Goal: Check status: Check status

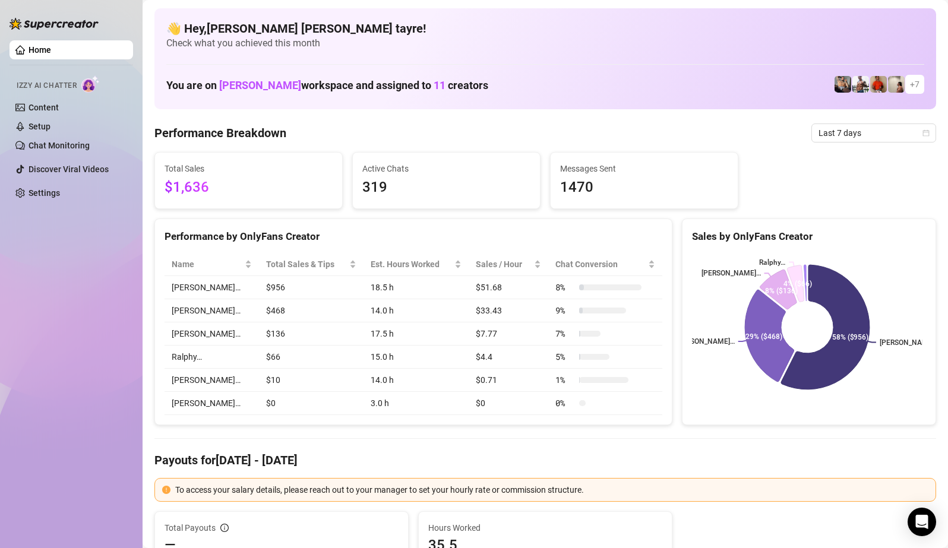
click at [50, 284] on div "Home Izzy AI Chatter Content Setup Chat Monitoring Discover Viral Videos Settin…" at bounding box center [72, 268] width 124 height 537
click at [856, 129] on span "Last 7 days" at bounding box center [873, 133] width 110 height 18
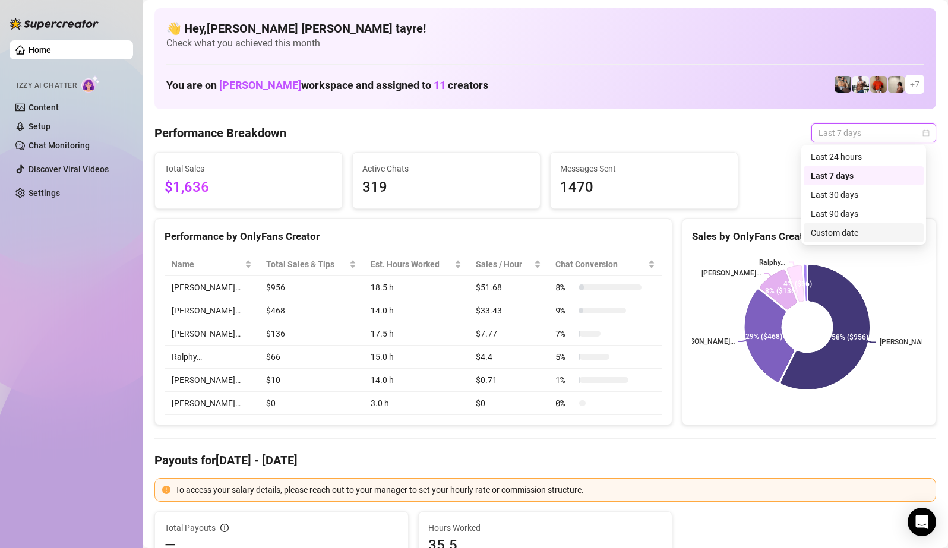
click at [822, 226] on div "Custom date" at bounding box center [864, 232] width 106 height 13
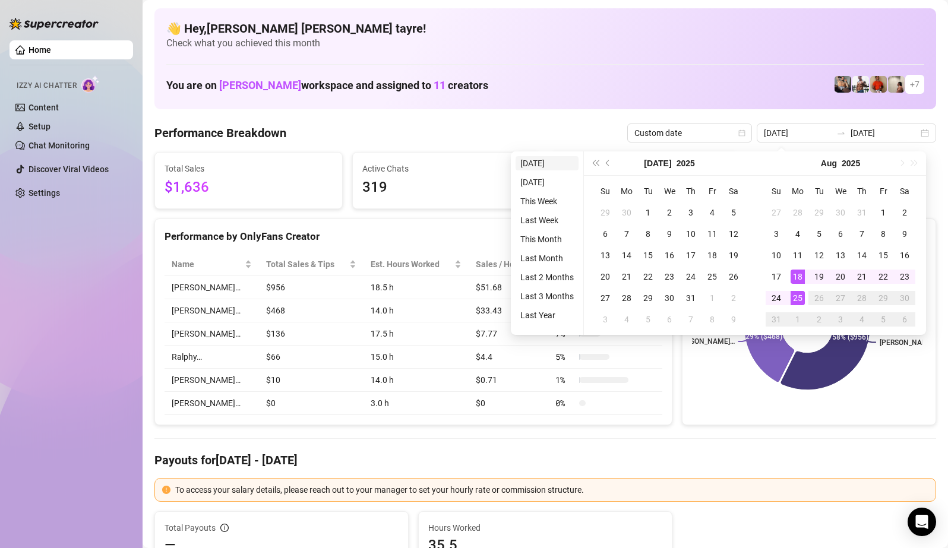
type input "[DATE]"
click at [548, 161] on li "[DATE]" at bounding box center [546, 163] width 63 height 14
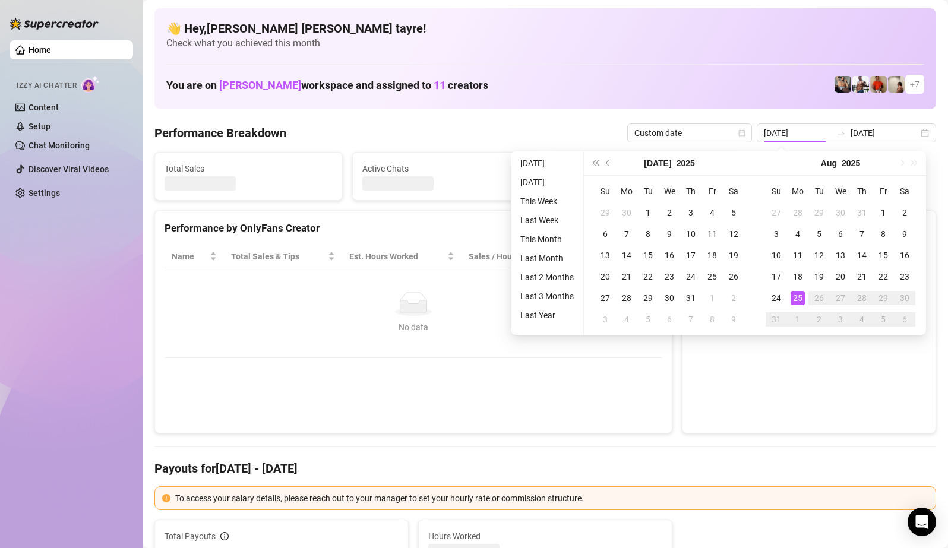
type input "[DATE]"
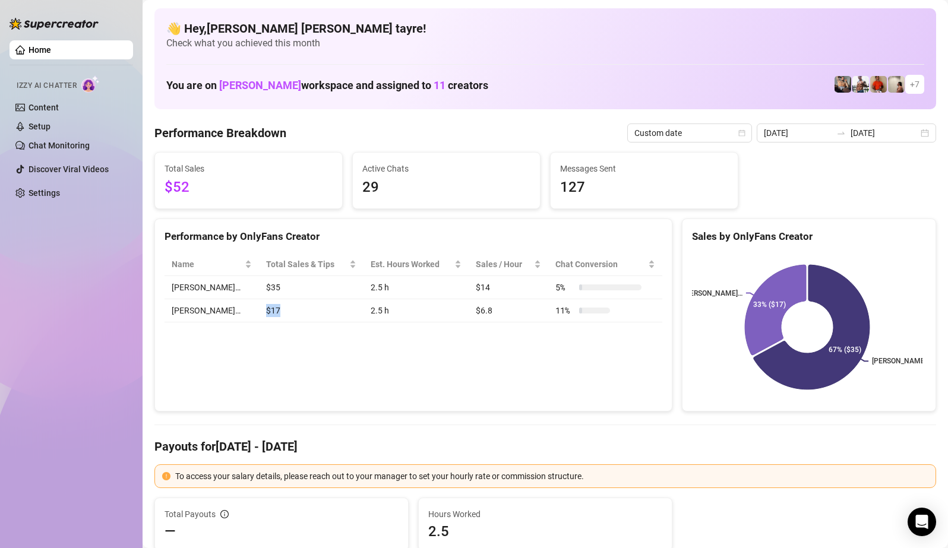
drag, startPoint x: 258, startPoint y: 321, endPoint x: 227, endPoint y: 315, distance: 30.8
click at [259, 315] on td "$17" at bounding box center [311, 310] width 105 height 23
click at [262, 336] on div "Performance by OnlyFans Creator Name Total Sales & Tips Est. Hours Worked Sales…" at bounding box center [413, 316] width 518 height 194
click at [336, 354] on div "Performance by OnlyFans Creator Name Total Sales & Tips Est. Hours Worked Sales…" at bounding box center [413, 316] width 518 height 194
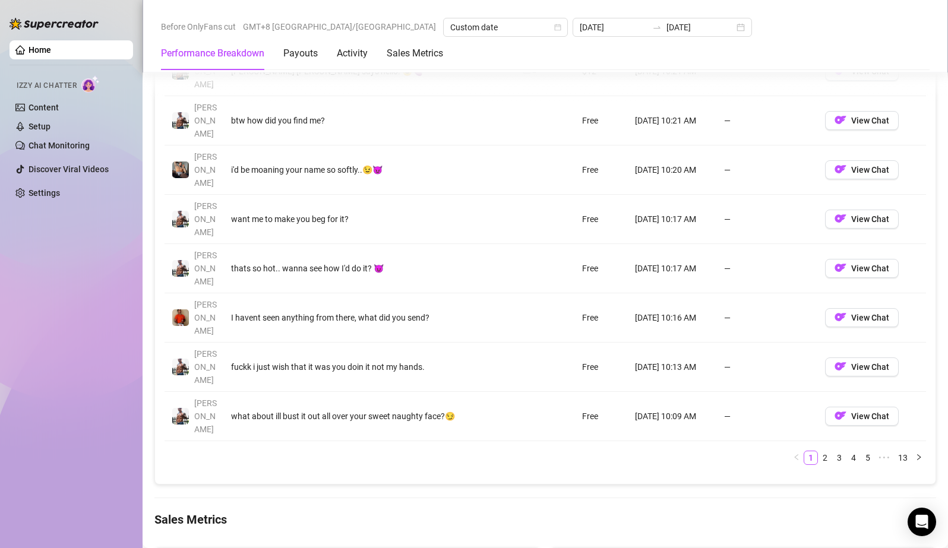
scroll to position [1544, 0]
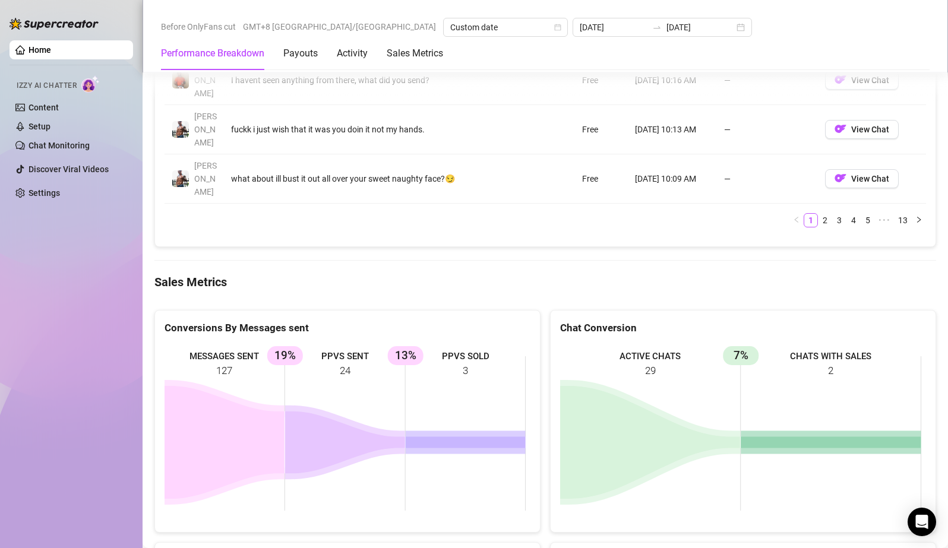
drag, startPoint x: 475, startPoint y: 280, endPoint x: 282, endPoint y: 207, distance: 206.0
click at [282, 335] on div "MESSAGES SENT 127 PPVS SENT 24 19% PPVS SOLD 3 13%" at bounding box center [347, 433] width 385 height 197
click at [88, 246] on div "Home Izzy AI Chatter Content Setup Chat Monitoring Discover Viral Videos Settin…" at bounding box center [72, 268] width 124 height 537
